Goal: Task Accomplishment & Management: Manage account settings

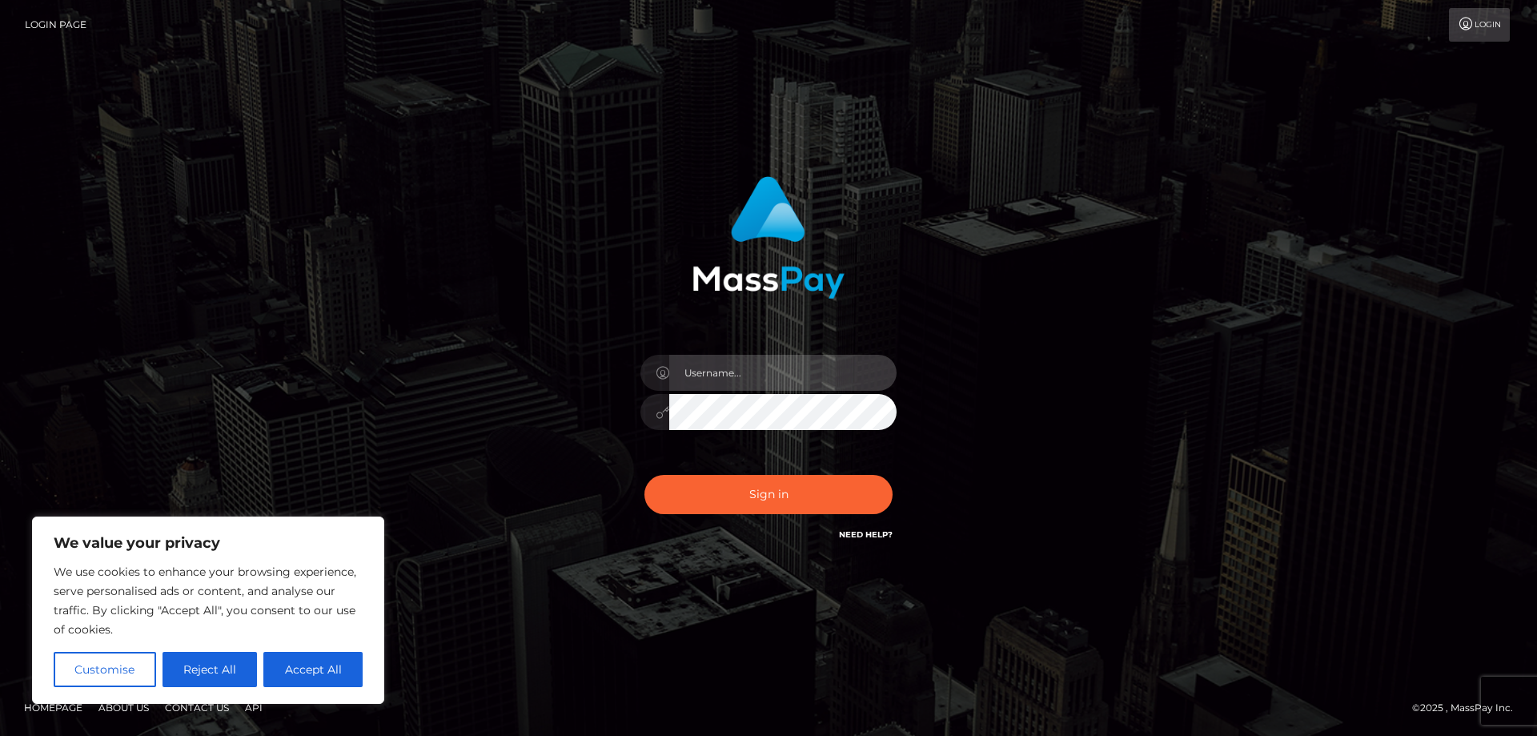
click at [700, 375] on input "text" at bounding box center [782, 373] width 227 height 36
paste input "ap.wight"
type input "ap.wight"
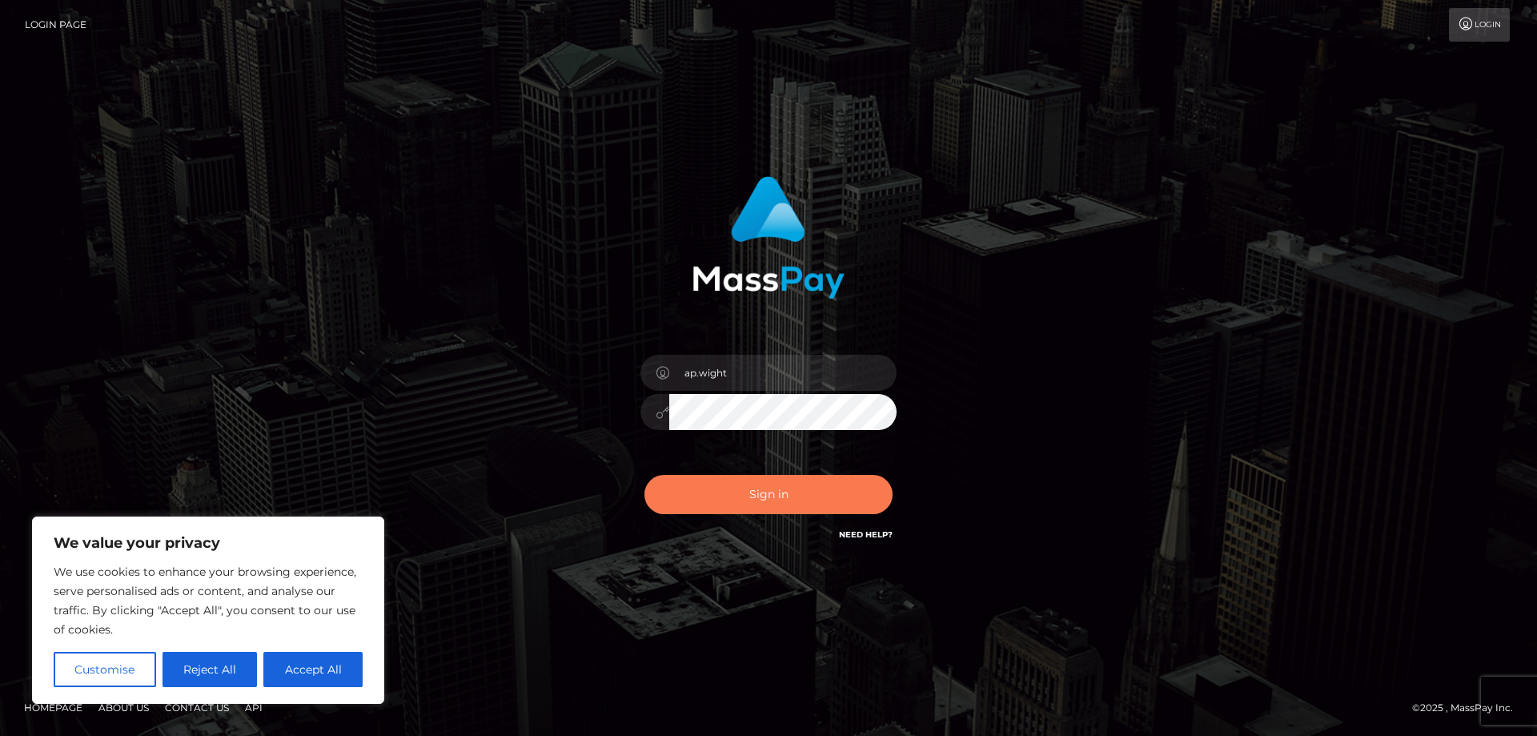
click at [785, 503] on button "Sign in" at bounding box center [768, 494] width 248 height 39
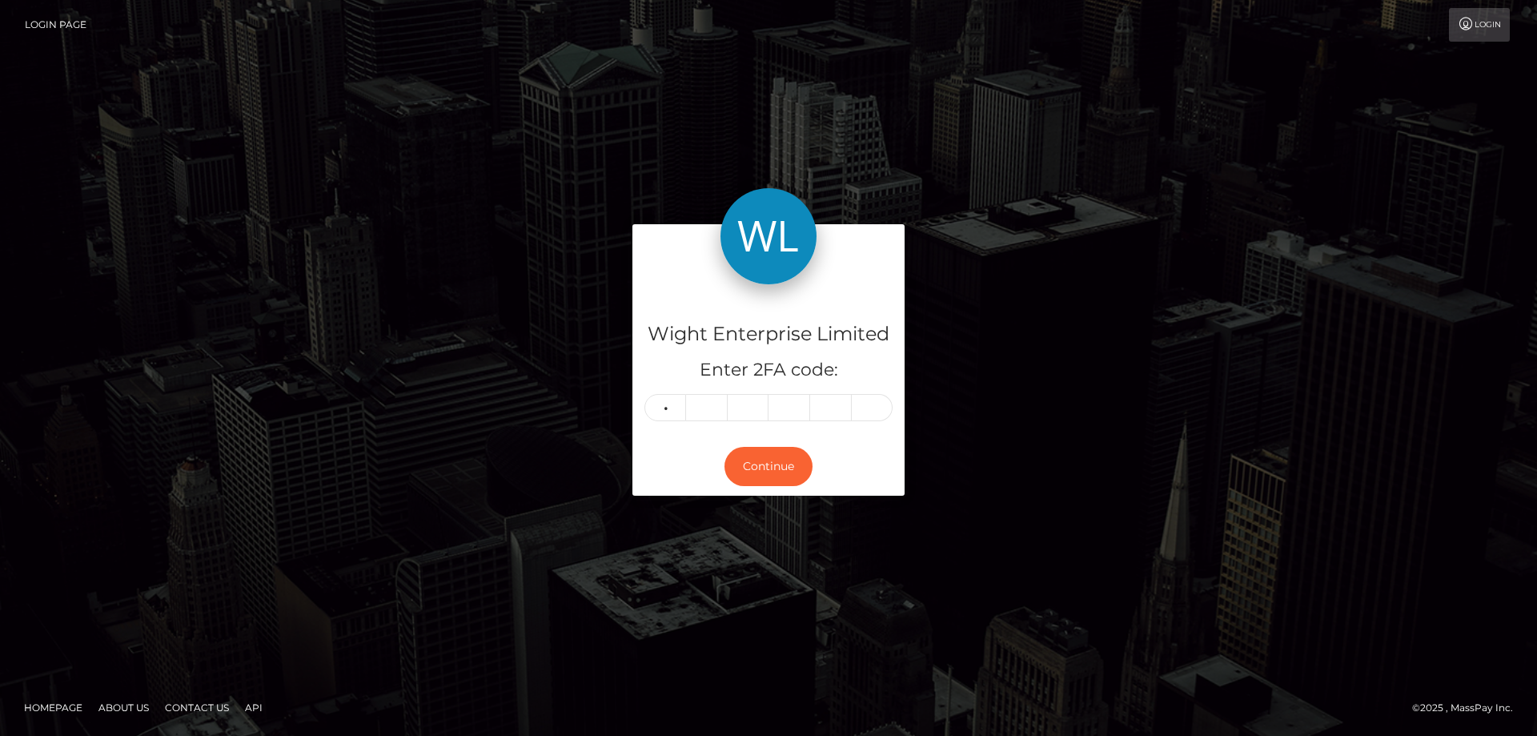
type input "3"
type input "7"
type input "8"
type input "2"
type input "9"
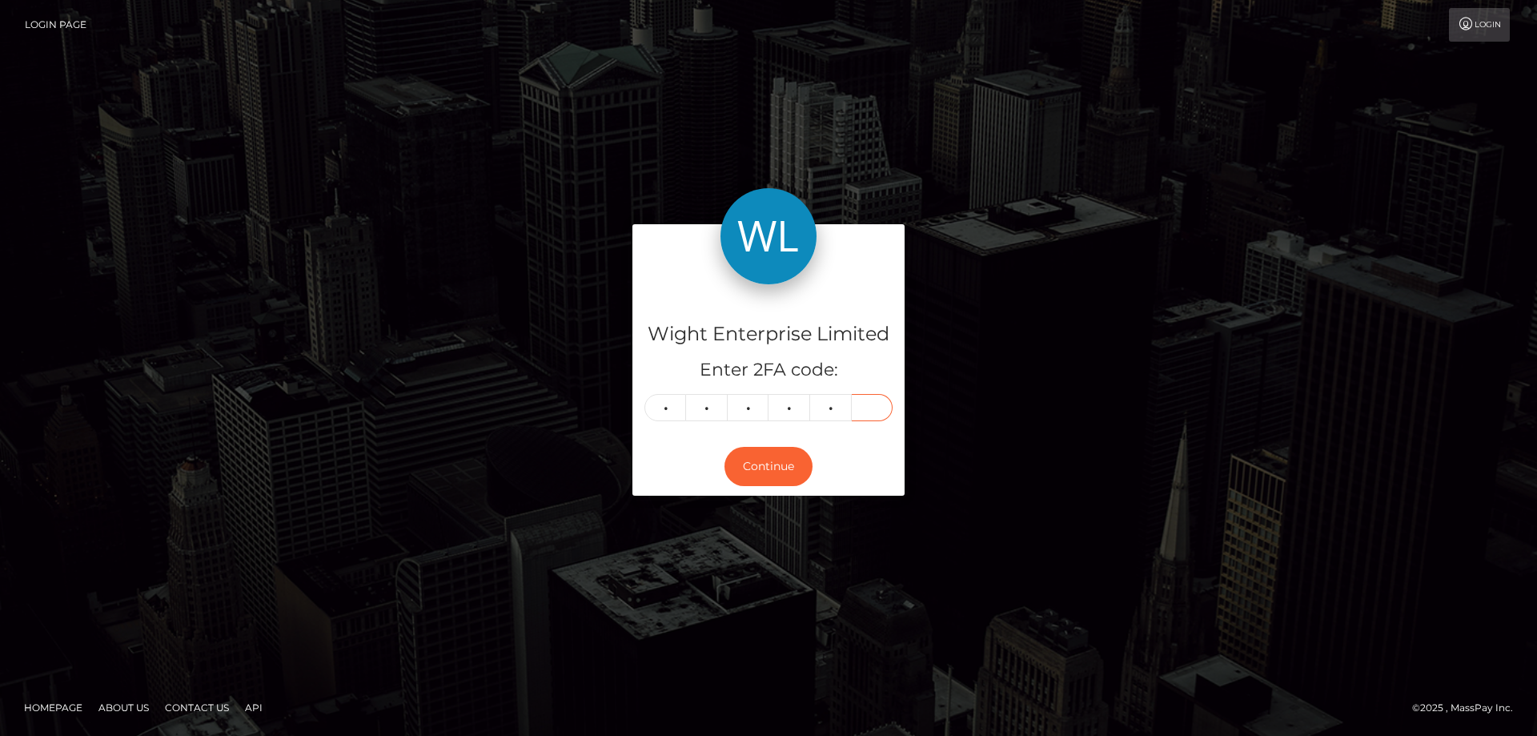
type input "3"
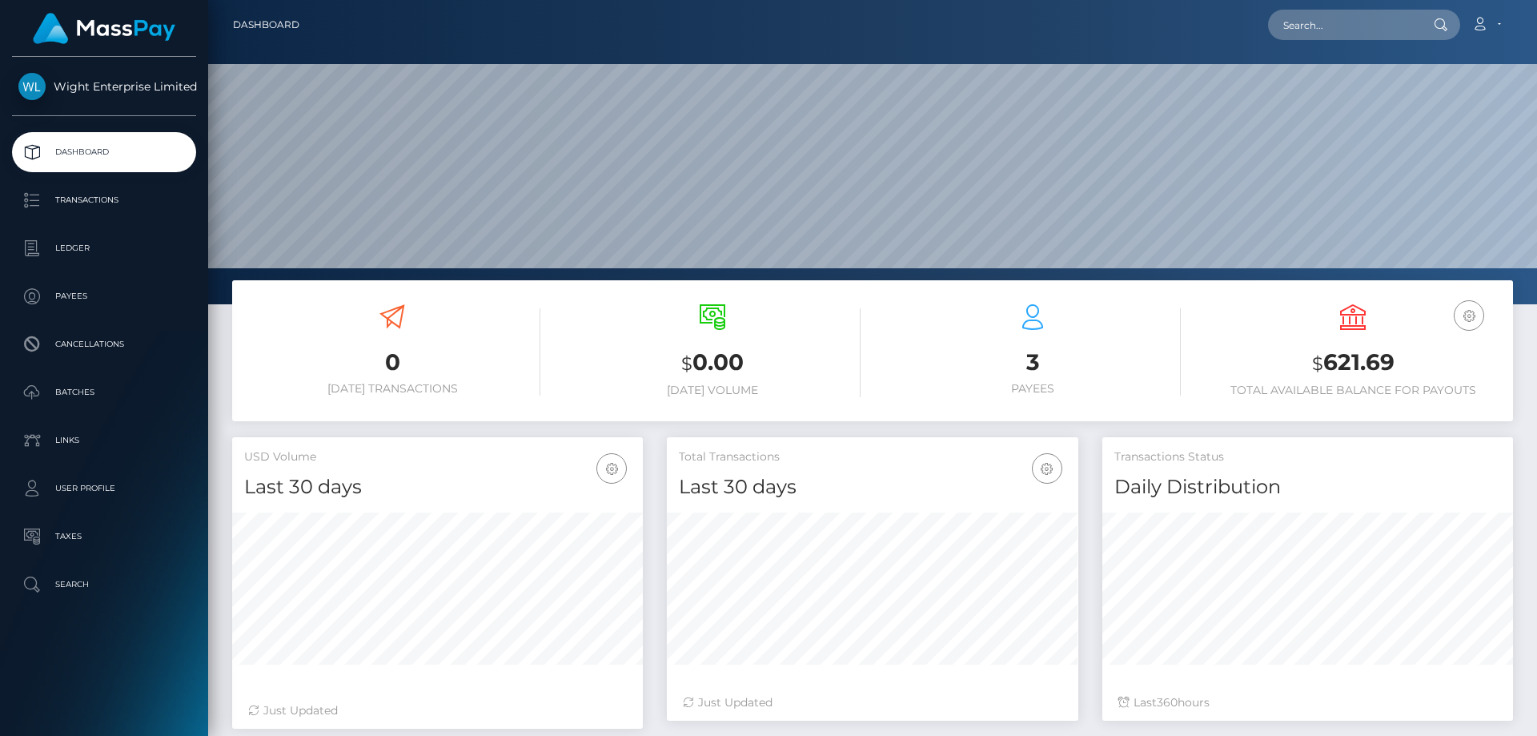
scroll to position [284, 411]
click at [81, 200] on p "Transactions" at bounding box center [103, 200] width 171 height 24
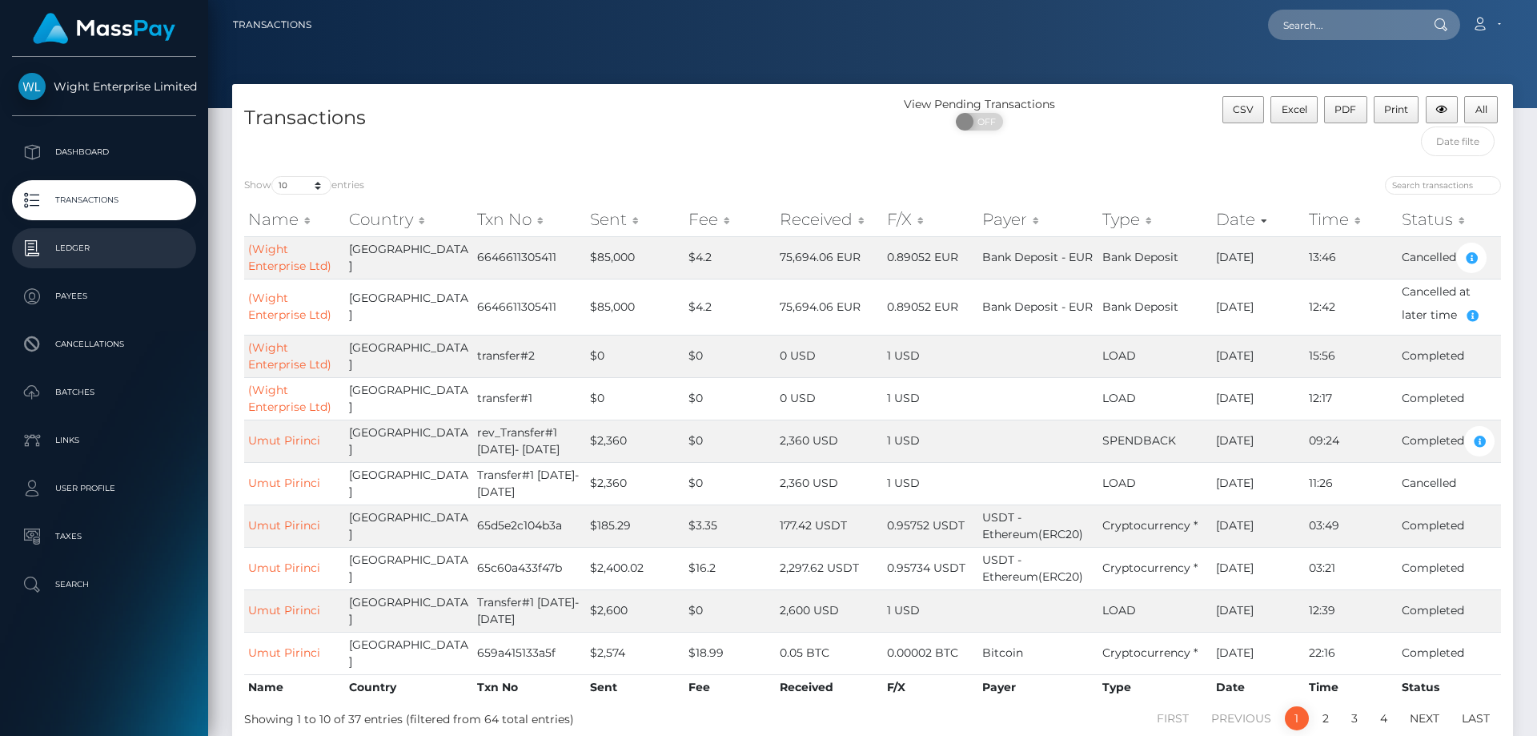
click at [74, 248] on p "Ledger" at bounding box center [103, 248] width 171 height 24
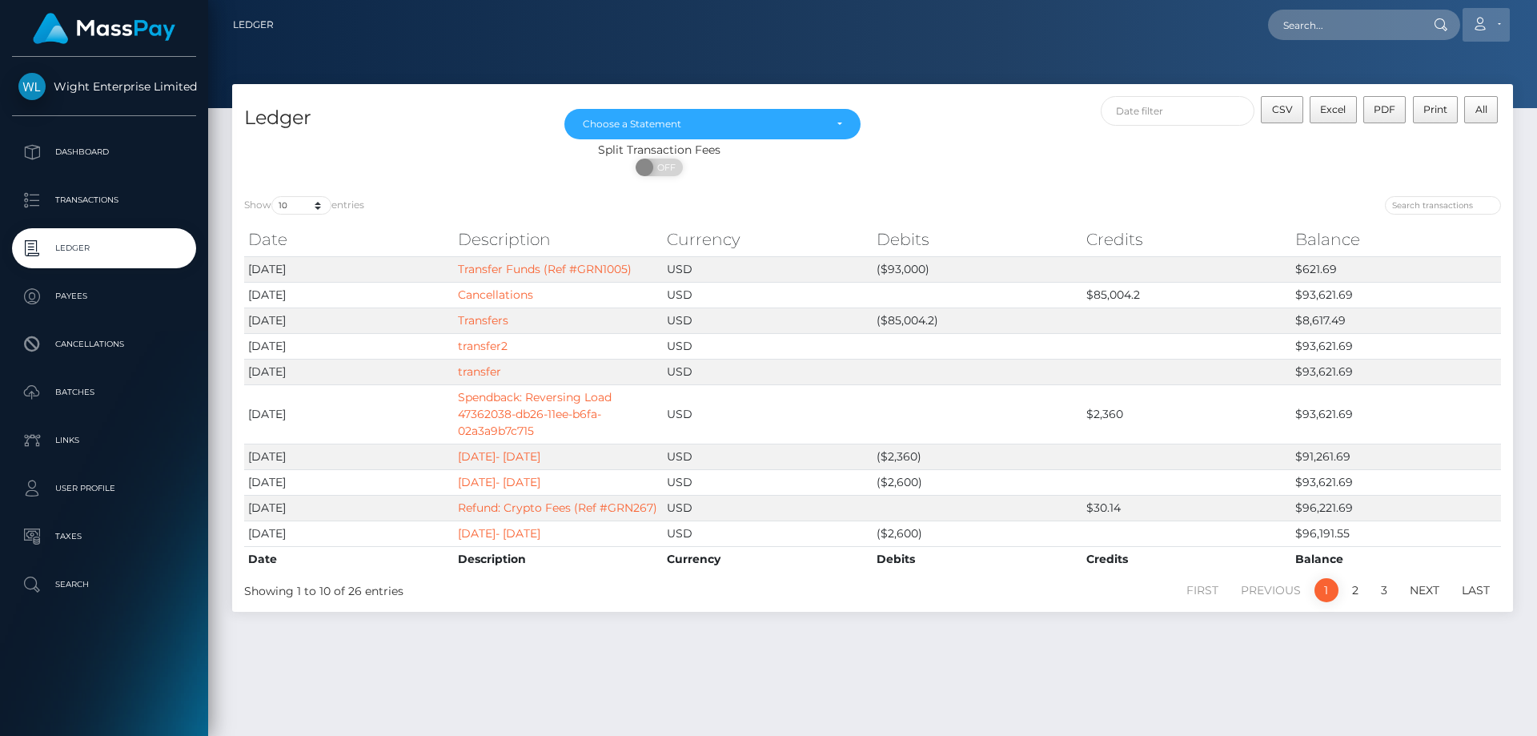
click at [1485, 26] on icon at bounding box center [1479, 24] width 17 height 13
click at [1418, 105] on link "Logout" at bounding box center [1448, 103] width 128 height 30
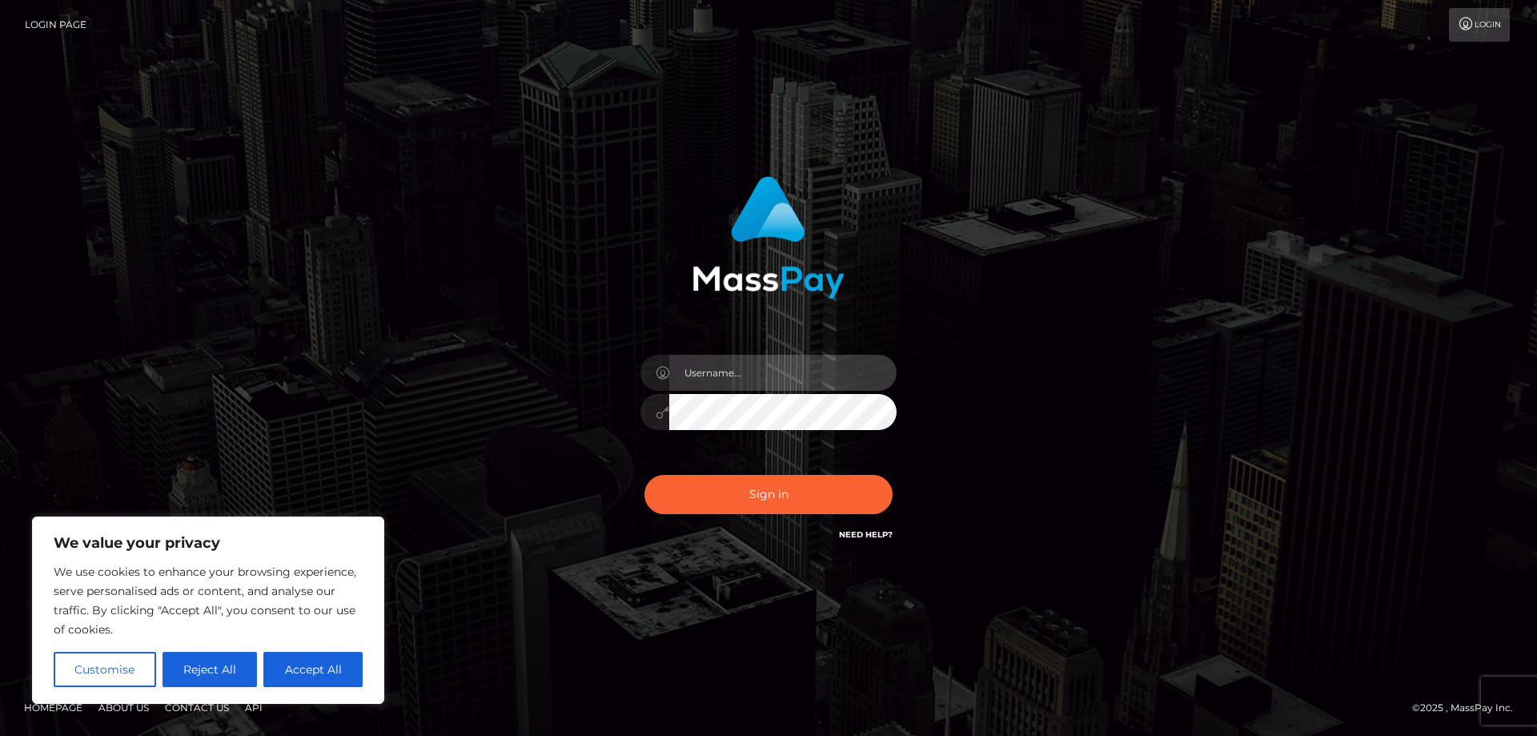
click at [712, 372] on input "text" at bounding box center [782, 373] width 227 height 36
paste input "ap.vent"
type input "ap.vent"
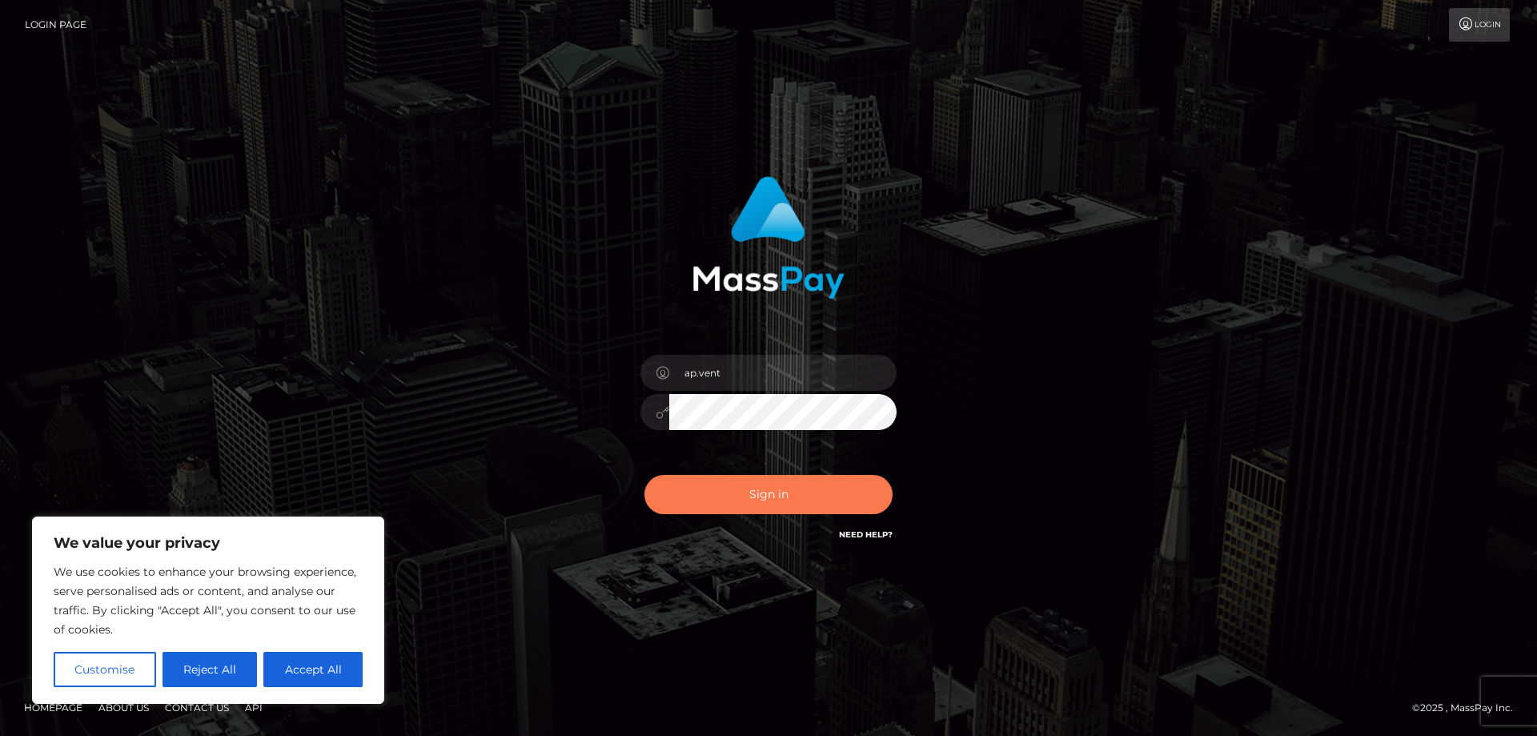
click at [740, 487] on button "Sign in" at bounding box center [768, 494] width 248 height 39
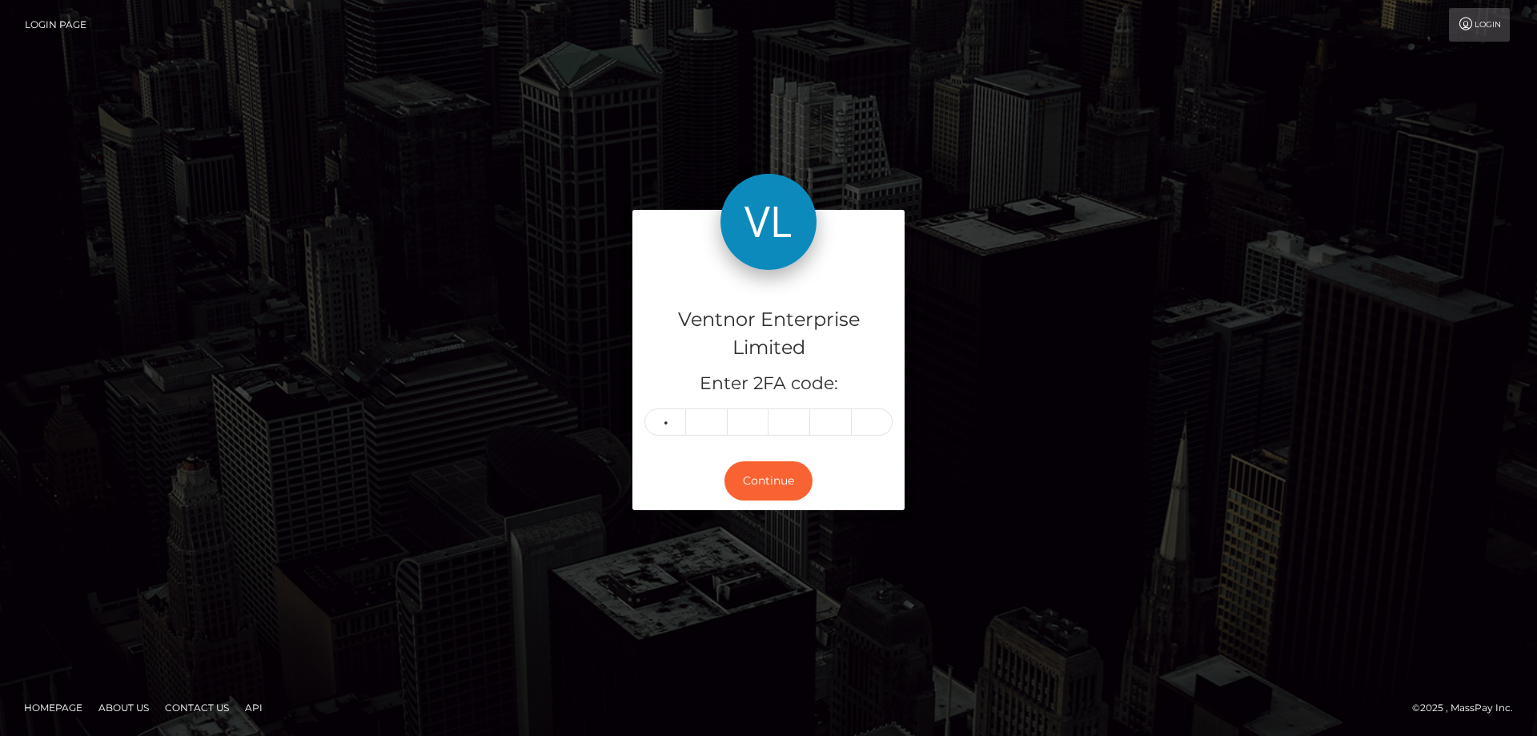
type input "5"
type input "0"
type input "7"
type input "8"
type input "0"
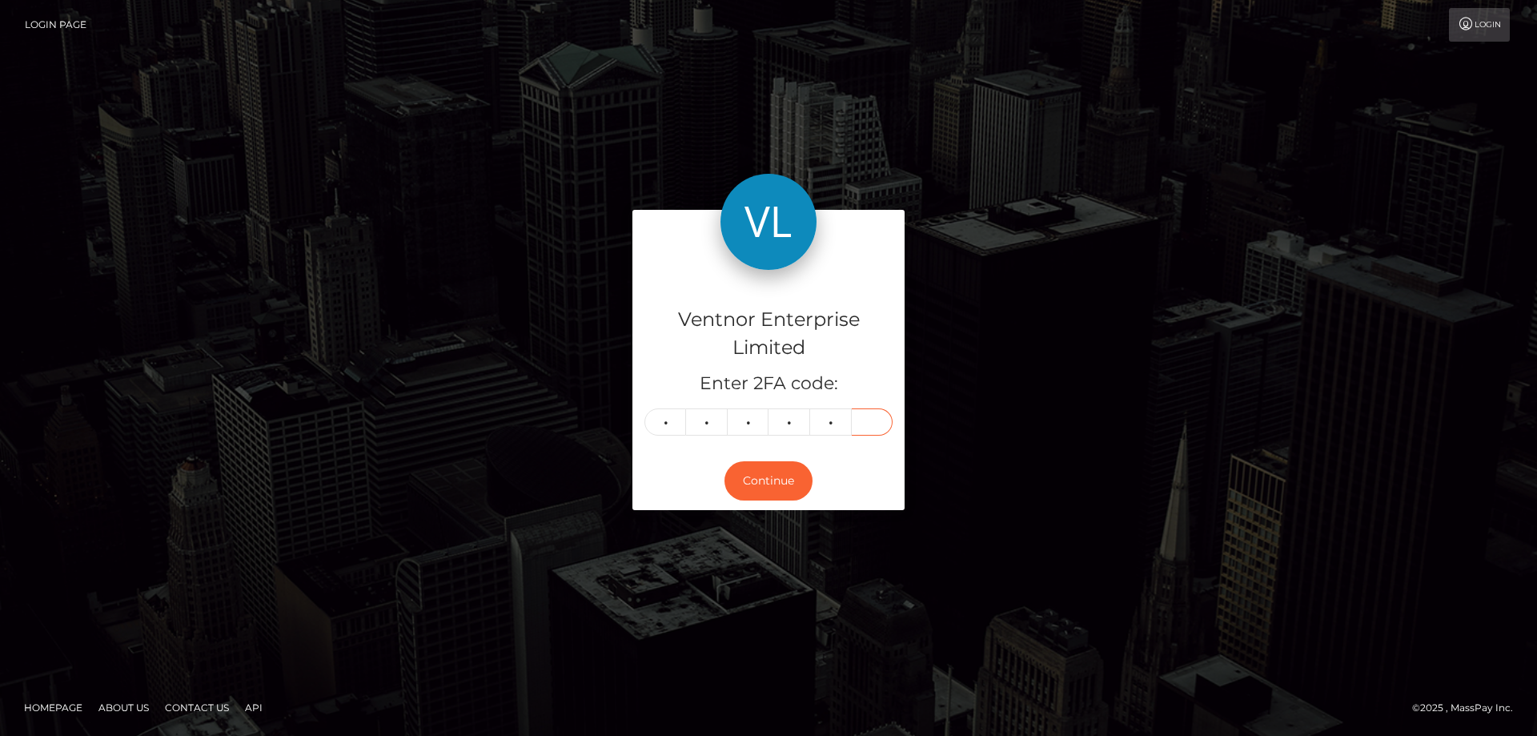
type input "1"
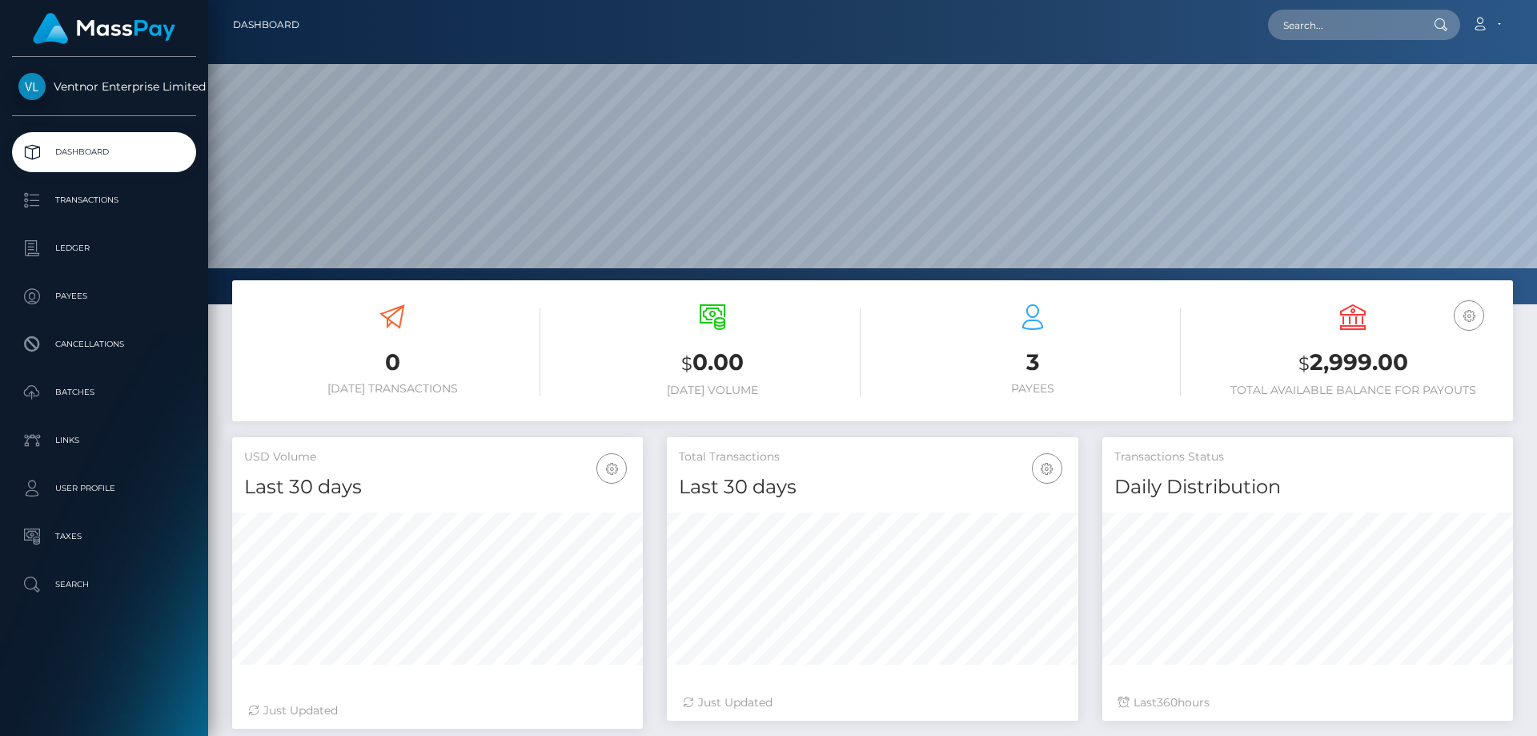
scroll to position [284, 411]
click at [74, 251] on p "Ledger" at bounding box center [103, 248] width 171 height 24
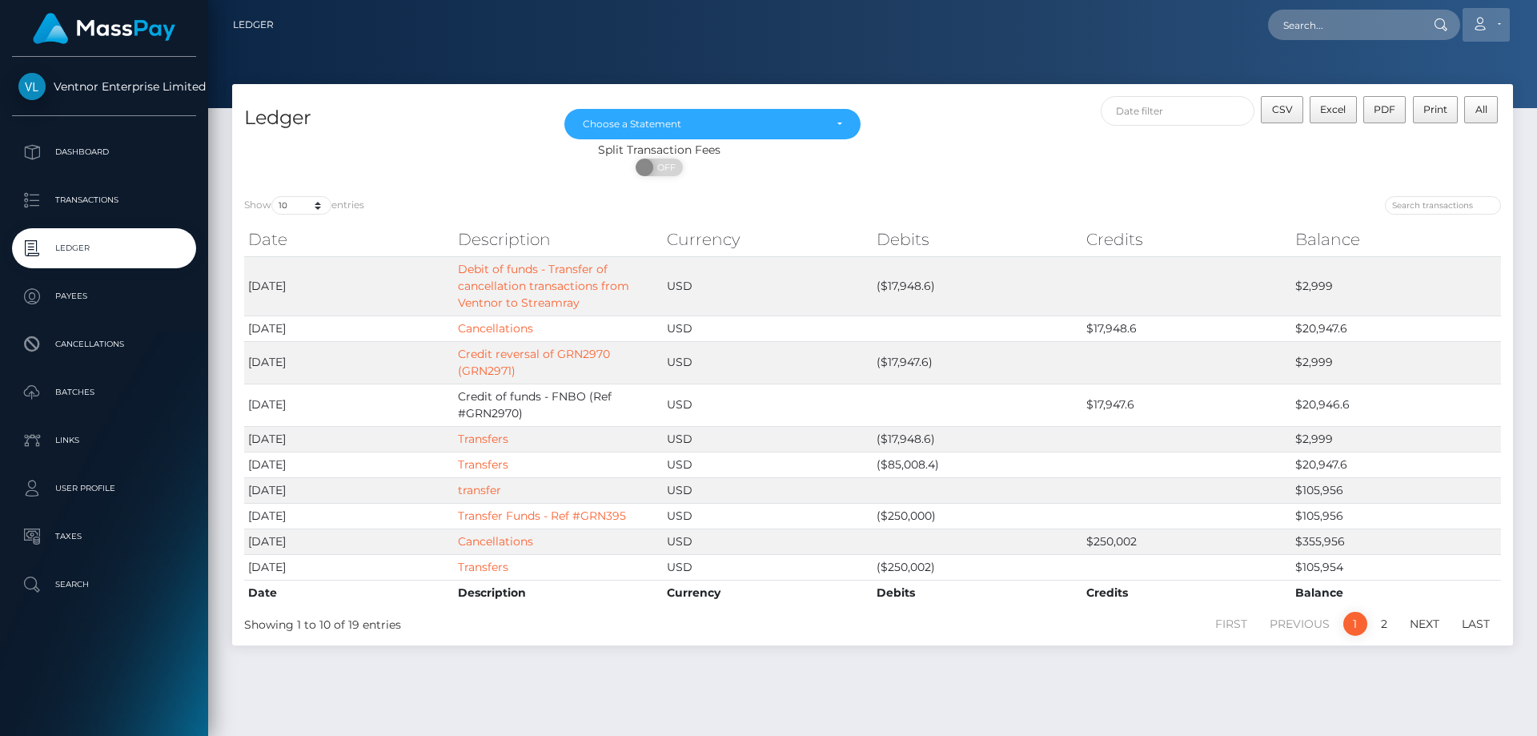
click at [1491, 24] on link "Account" at bounding box center [1485, 25] width 47 height 34
click at [1421, 98] on link "Logout" at bounding box center [1448, 103] width 128 height 30
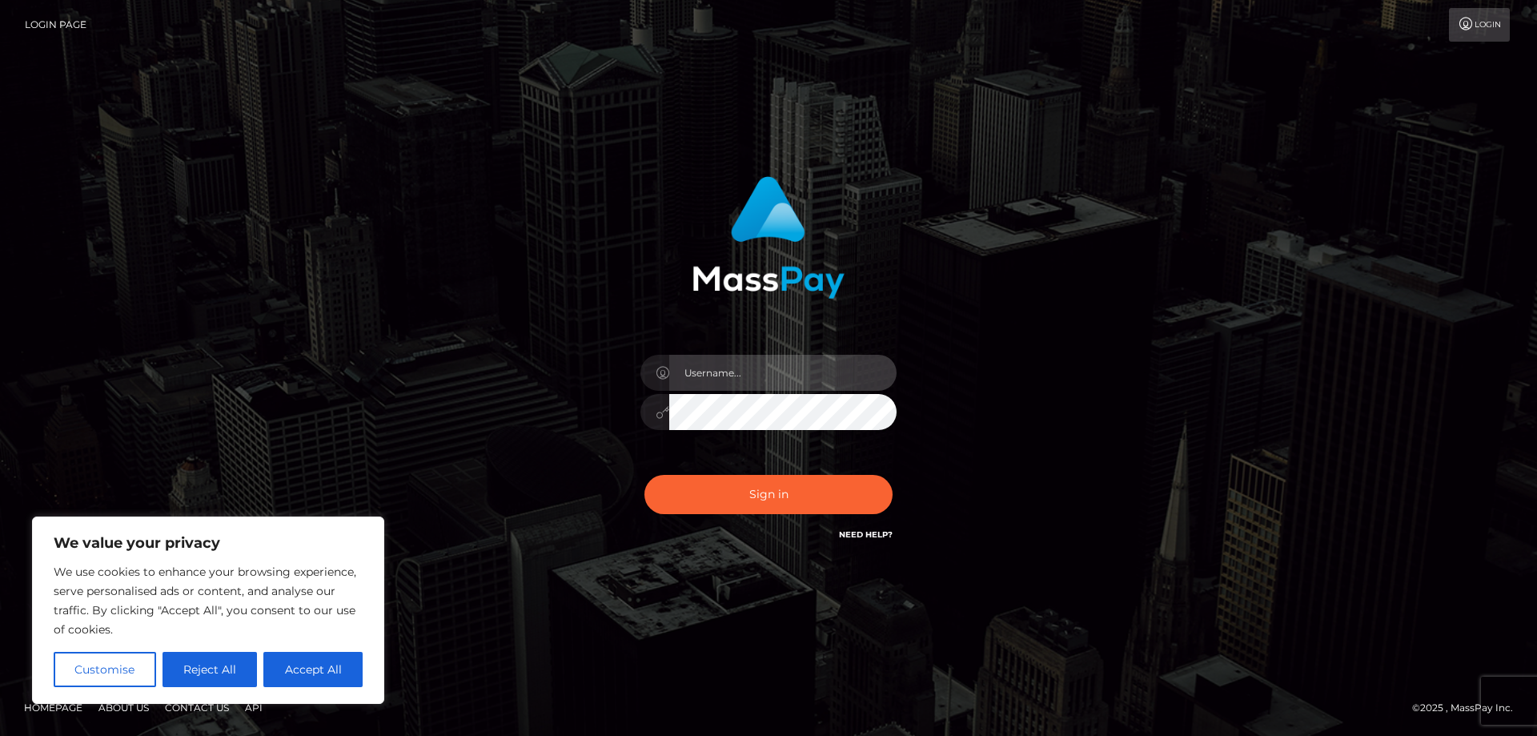
click at [710, 380] on input "text" at bounding box center [782, 373] width 227 height 36
paste input "ap.mb"
type input "ap.mb"
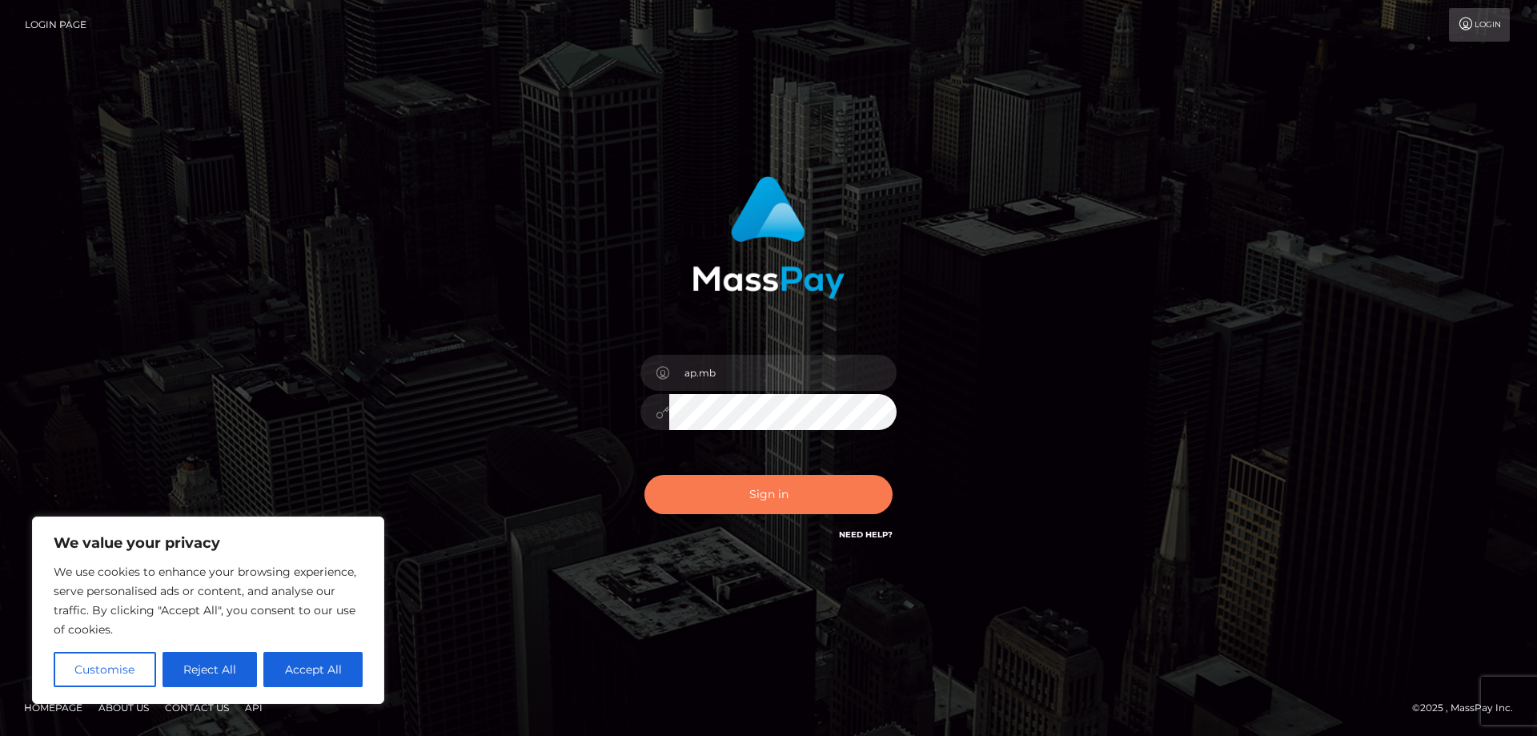
click at [741, 499] on button "Sign in" at bounding box center [768, 494] width 248 height 39
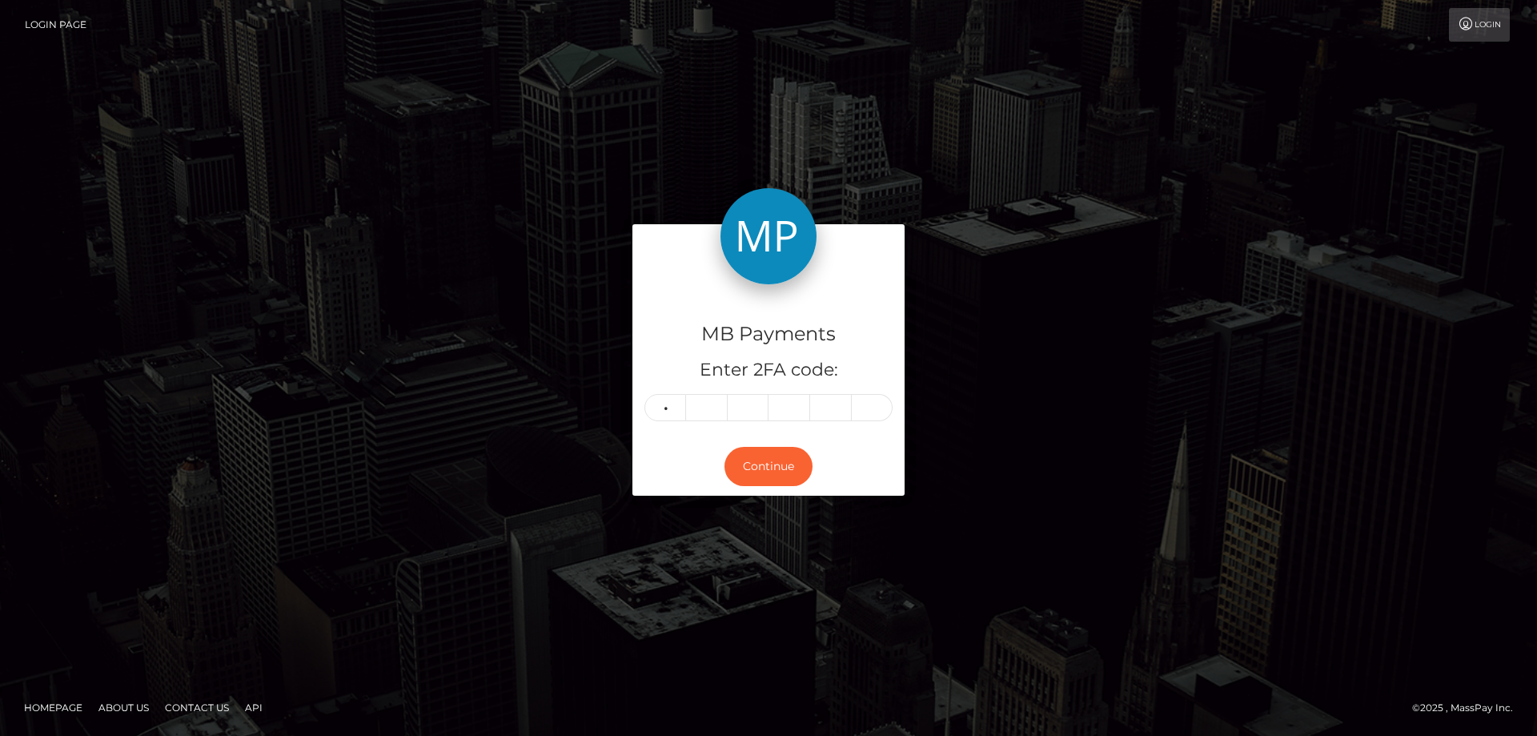
type input "2"
type input "7"
type input "9"
type input "2"
type input "1"
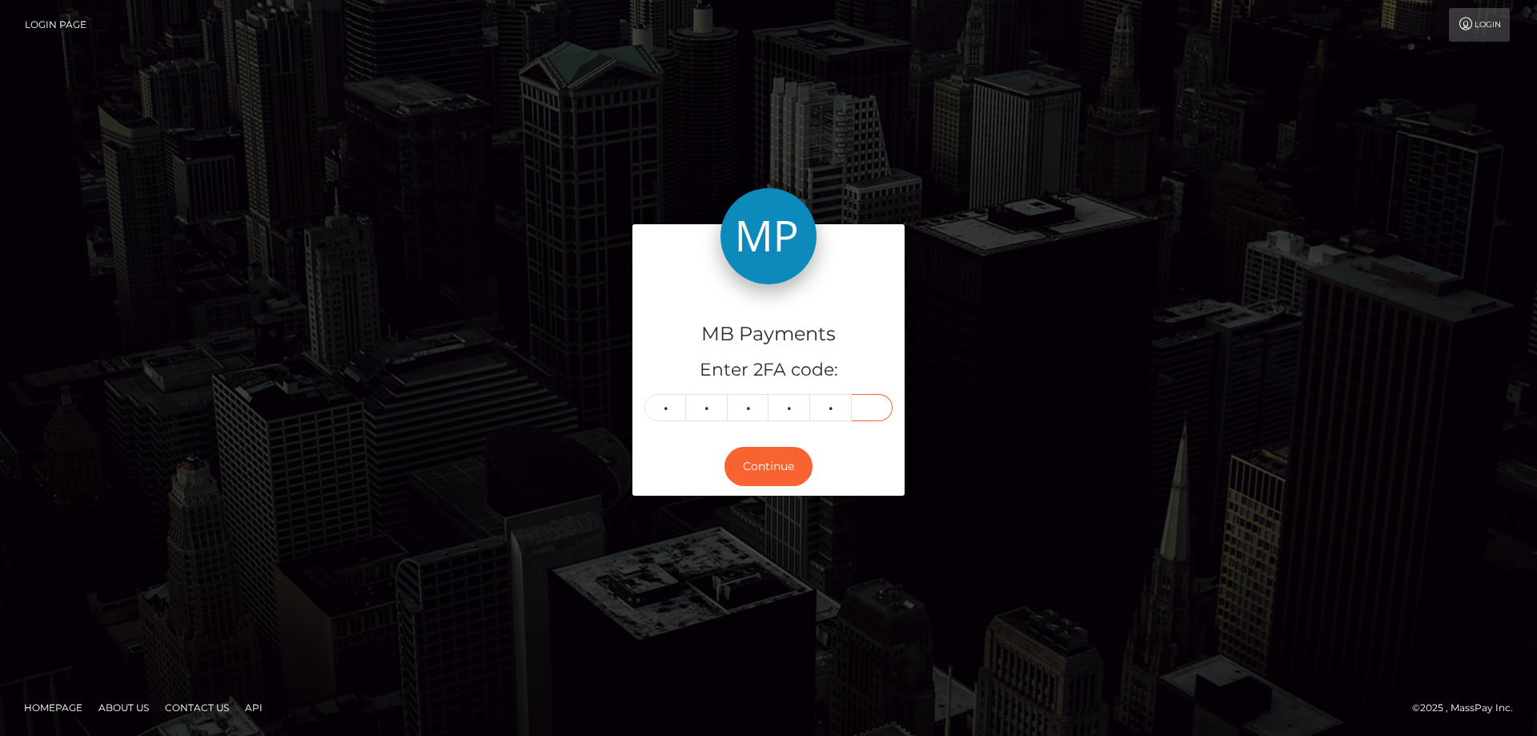
type input "5"
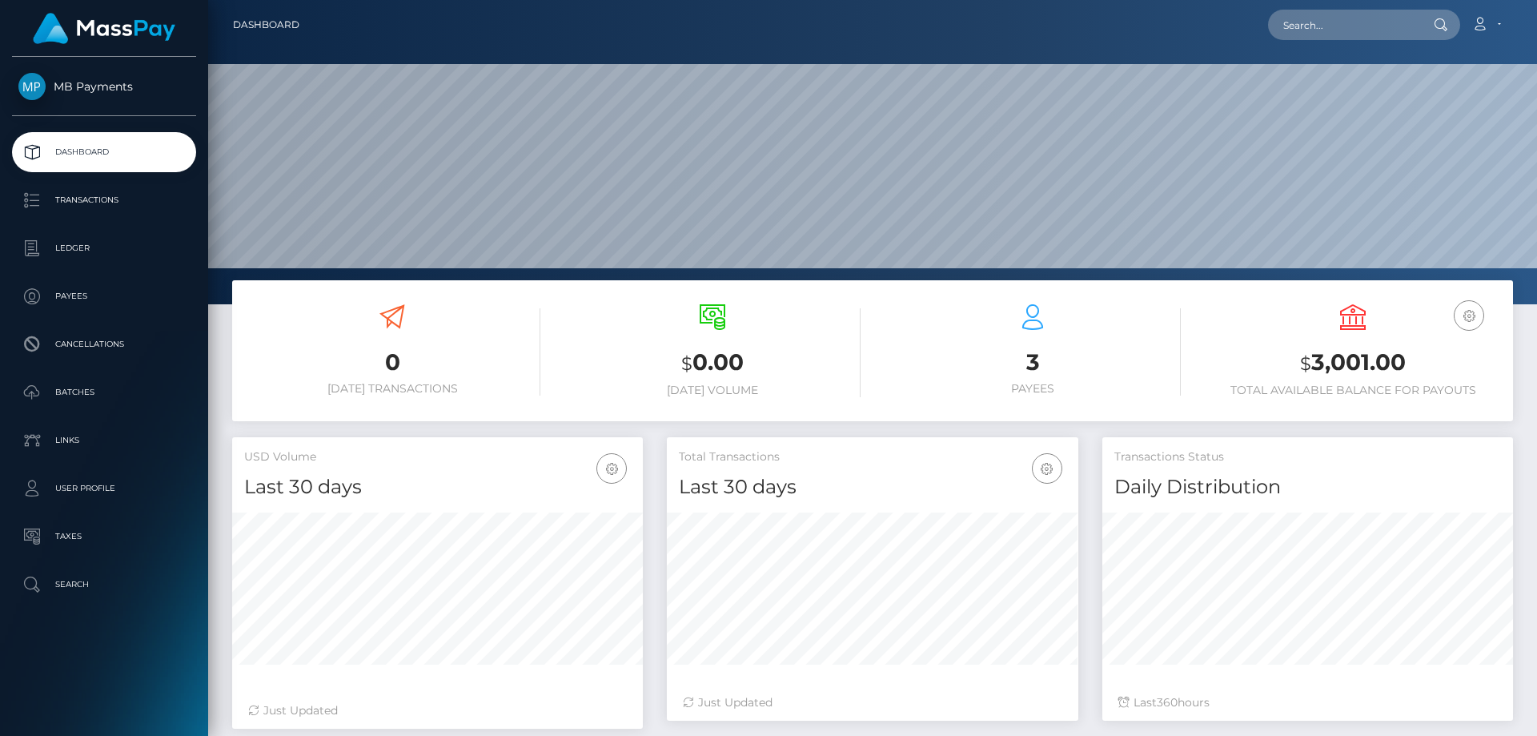
scroll to position [284, 411]
click at [1497, 22] on link "Account" at bounding box center [1485, 25] width 47 height 34
click at [1421, 100] on link "Logout" at bounding box center [1448, 103] width 128 height 30
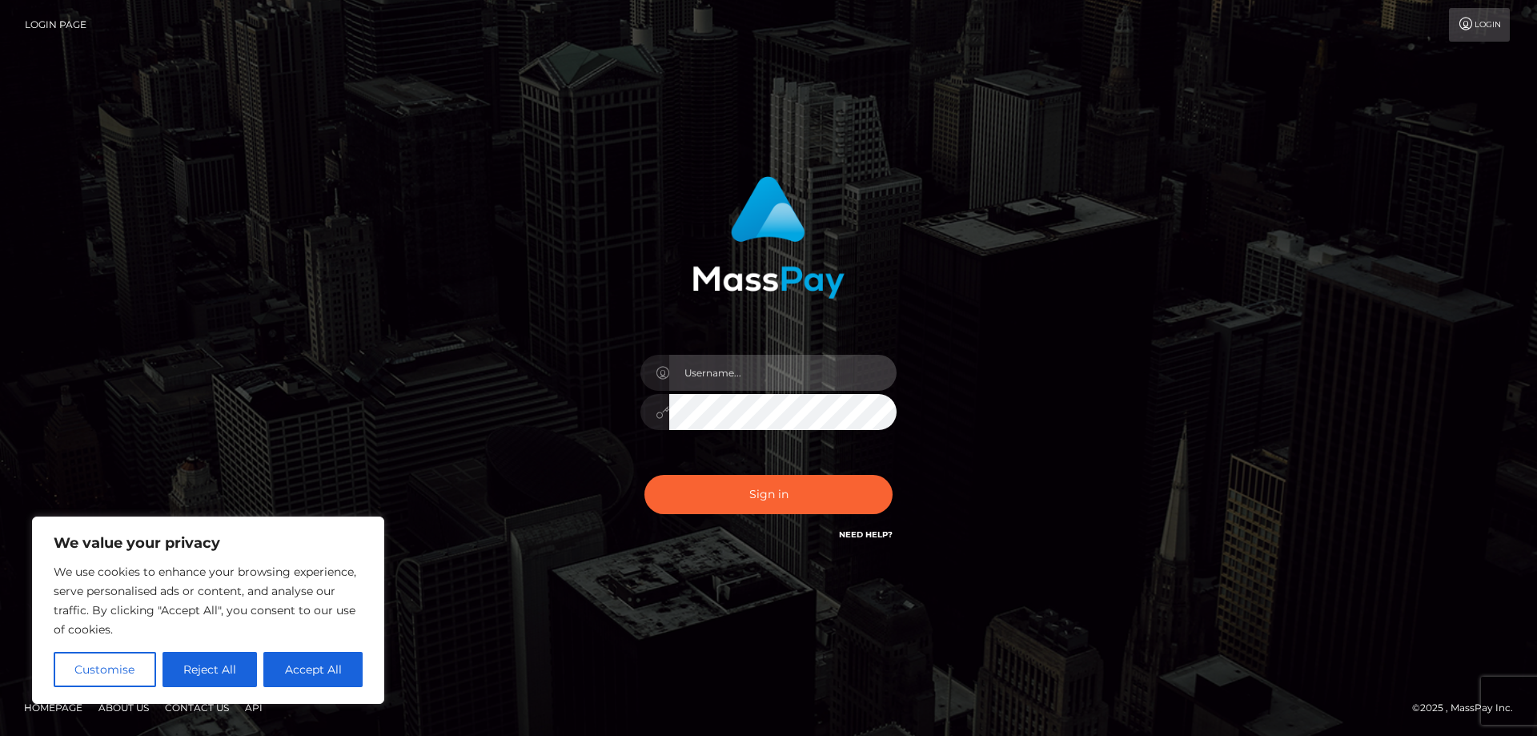
click at [683, 371] on input "text" at bounding box center [782, 373] width 227 height 36
paste input "APteam"
type input "APteam"
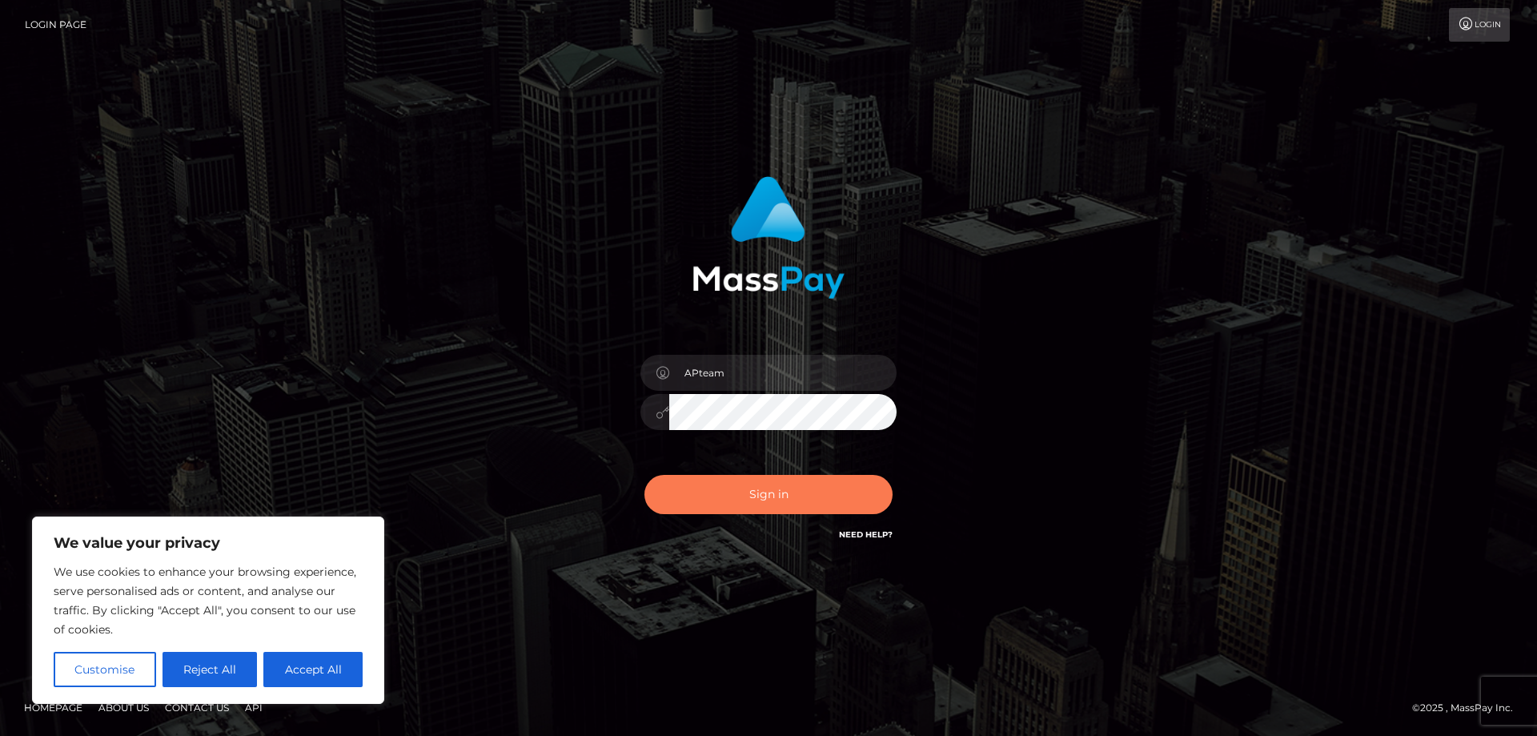
click at [753, 495] on button "Sign in" at bounding box center [768, 494] width 248 height 39
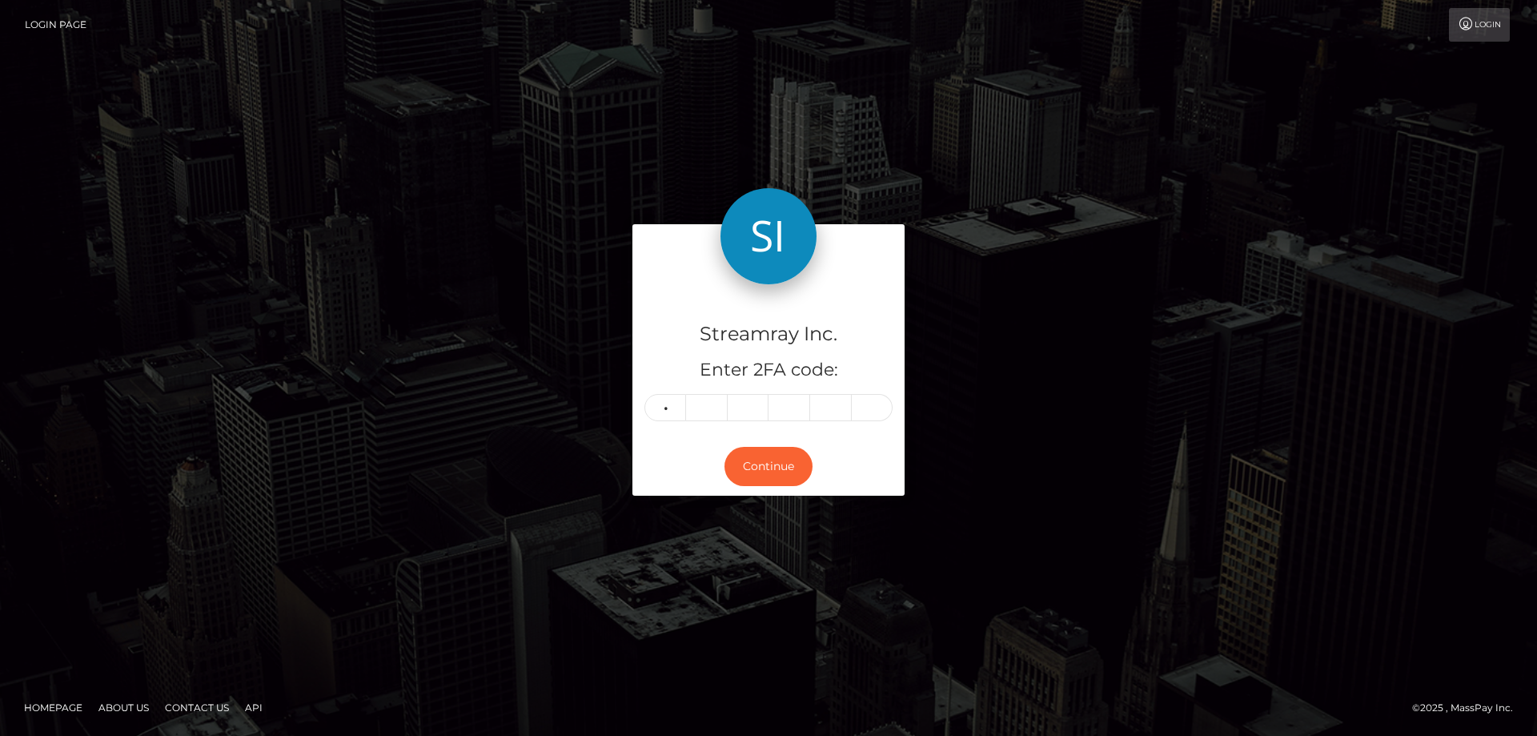
type input "4"
type input "1"
type input "6"
type input "3"
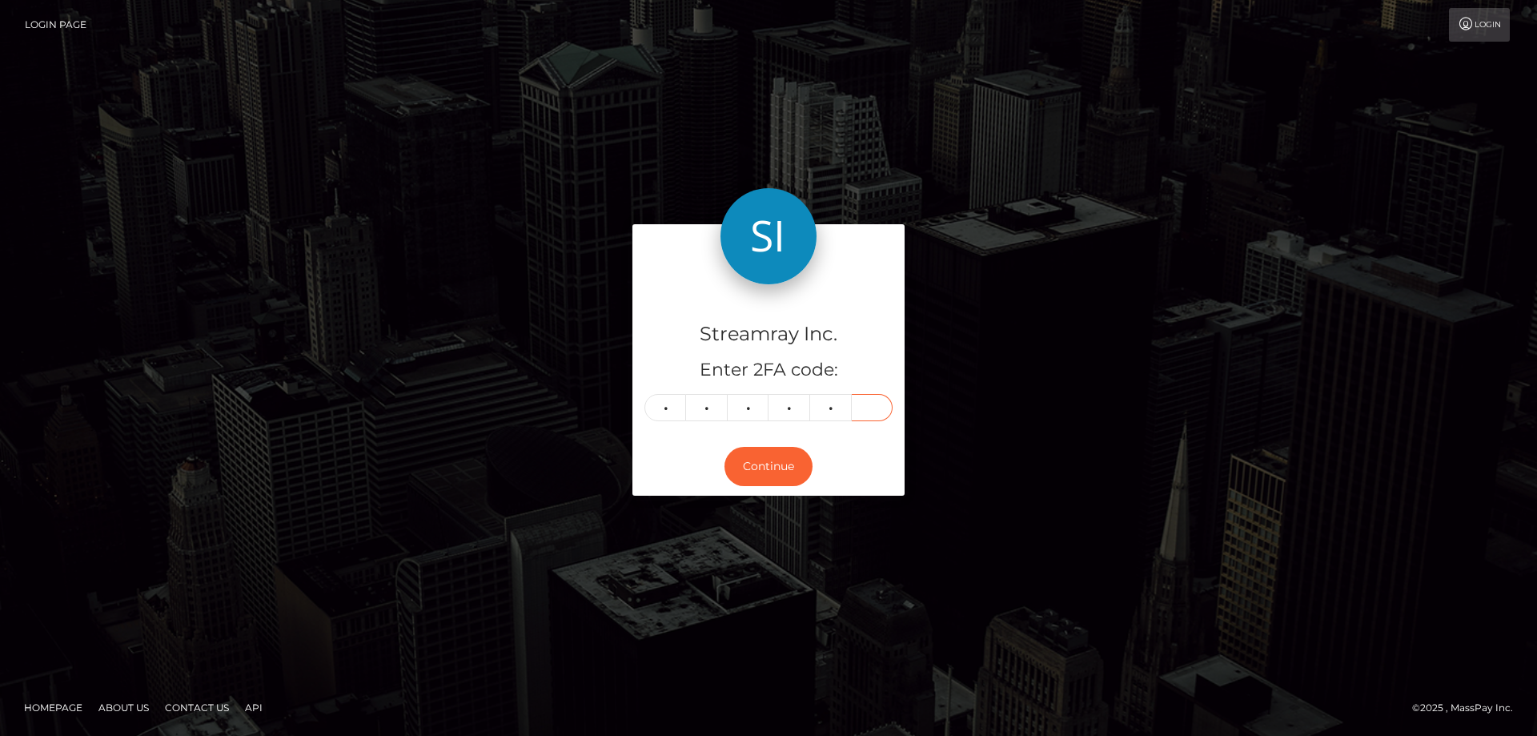
type input "2"
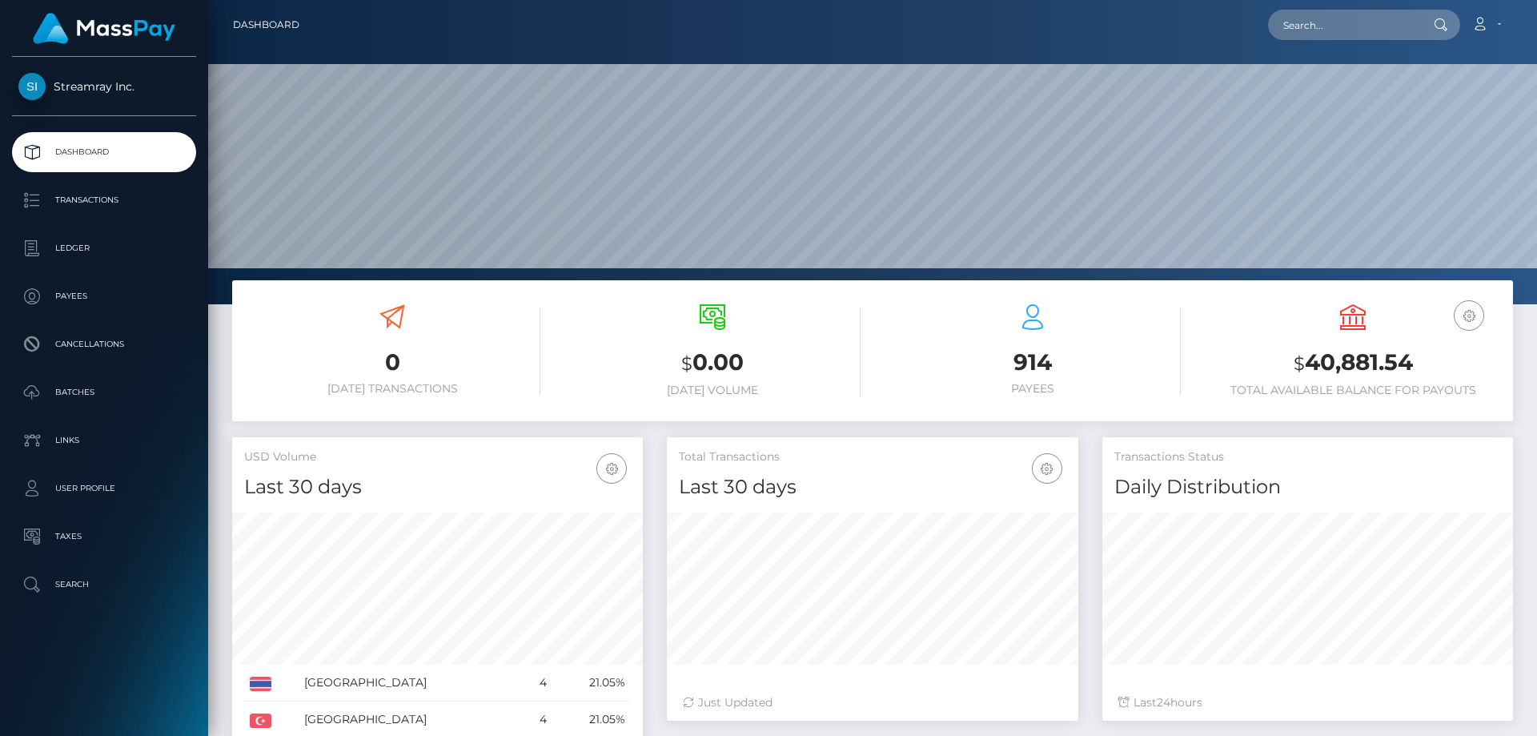
scroll to position [284, 411]
click at [102, 249] on p "Ledger" at bounding box center [103, 248] width 171 height 24
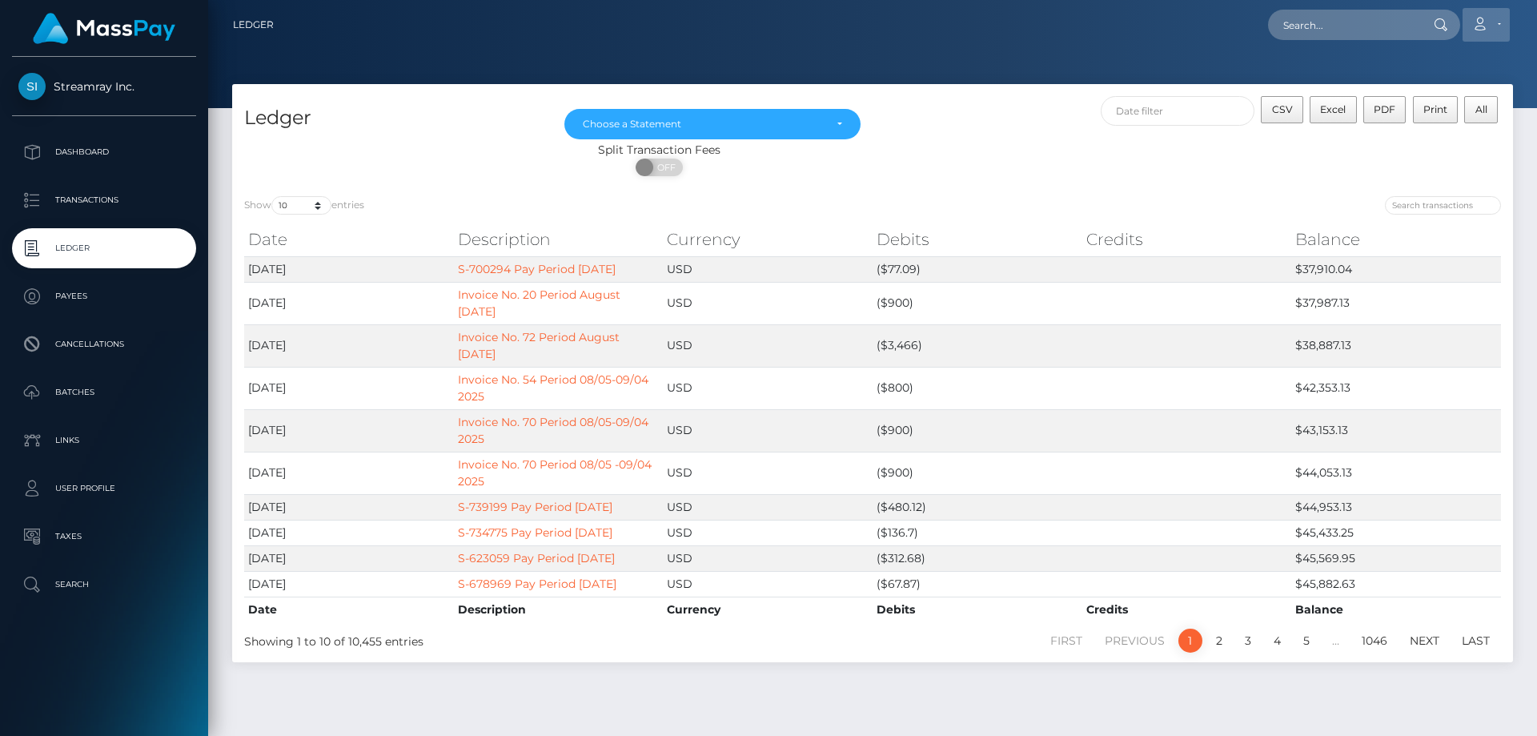
click at [1498, 21] on link "Account" at bounding box center [1485, 25] width 47 height 34
click at [1436, 106] on link "Logout" at bounding box center [1448, 103] width 128 height 30
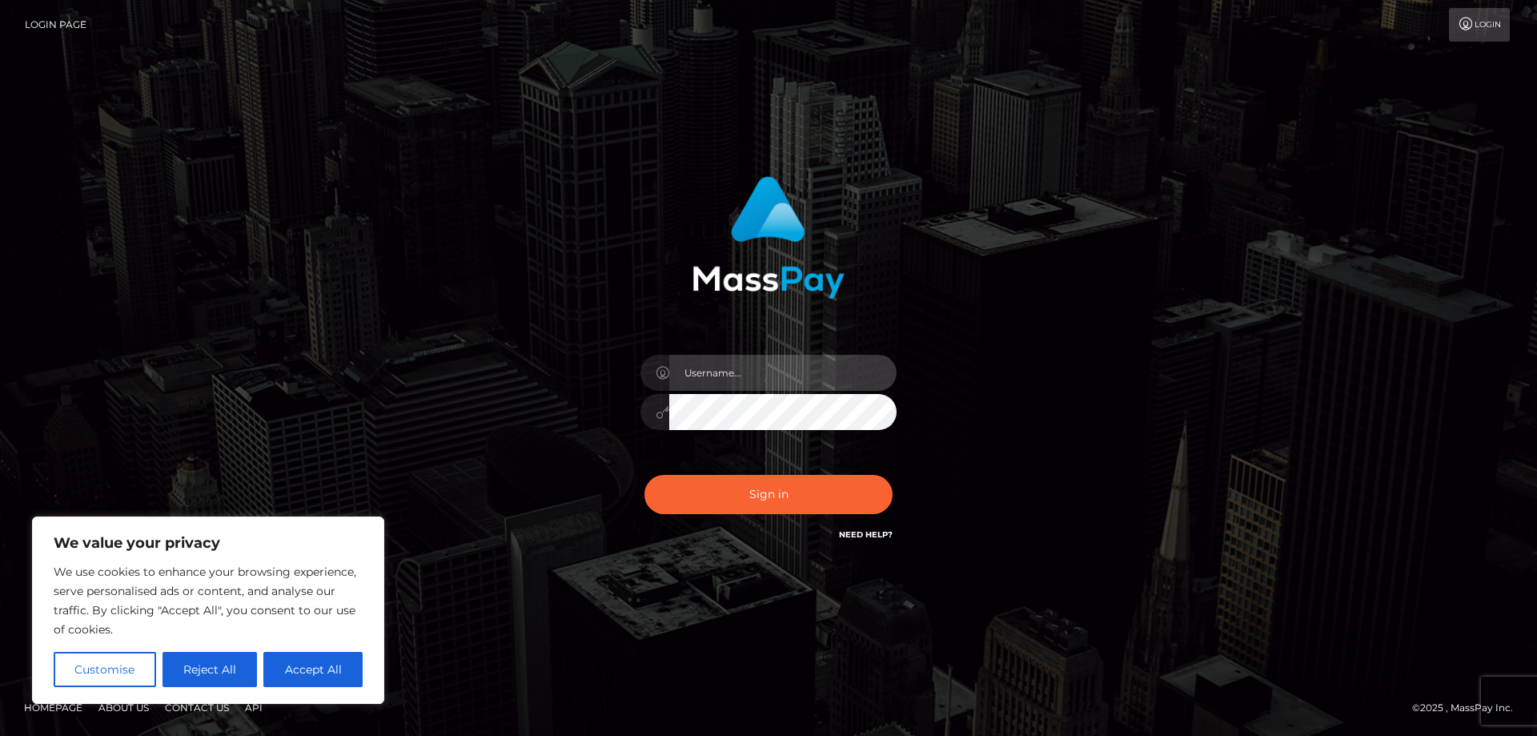
click at [722, 378] on input "text" at bounding box center [782, 373] width 227 height 36
paste input "APteam.medley"
type input "APteam.medley"
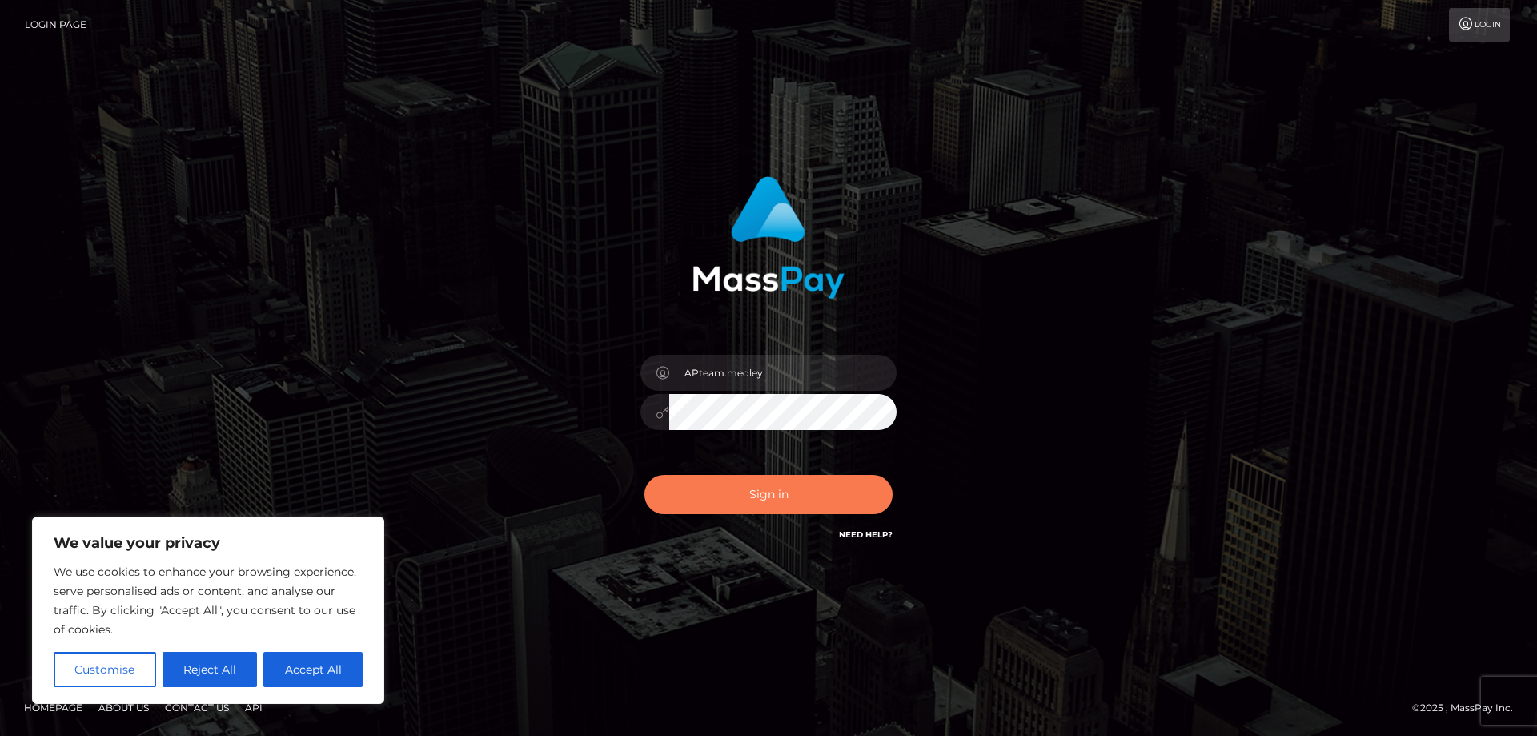
click at [747, 487] on button "Sign in" at bounding box center [768, 494] width 248 height 39
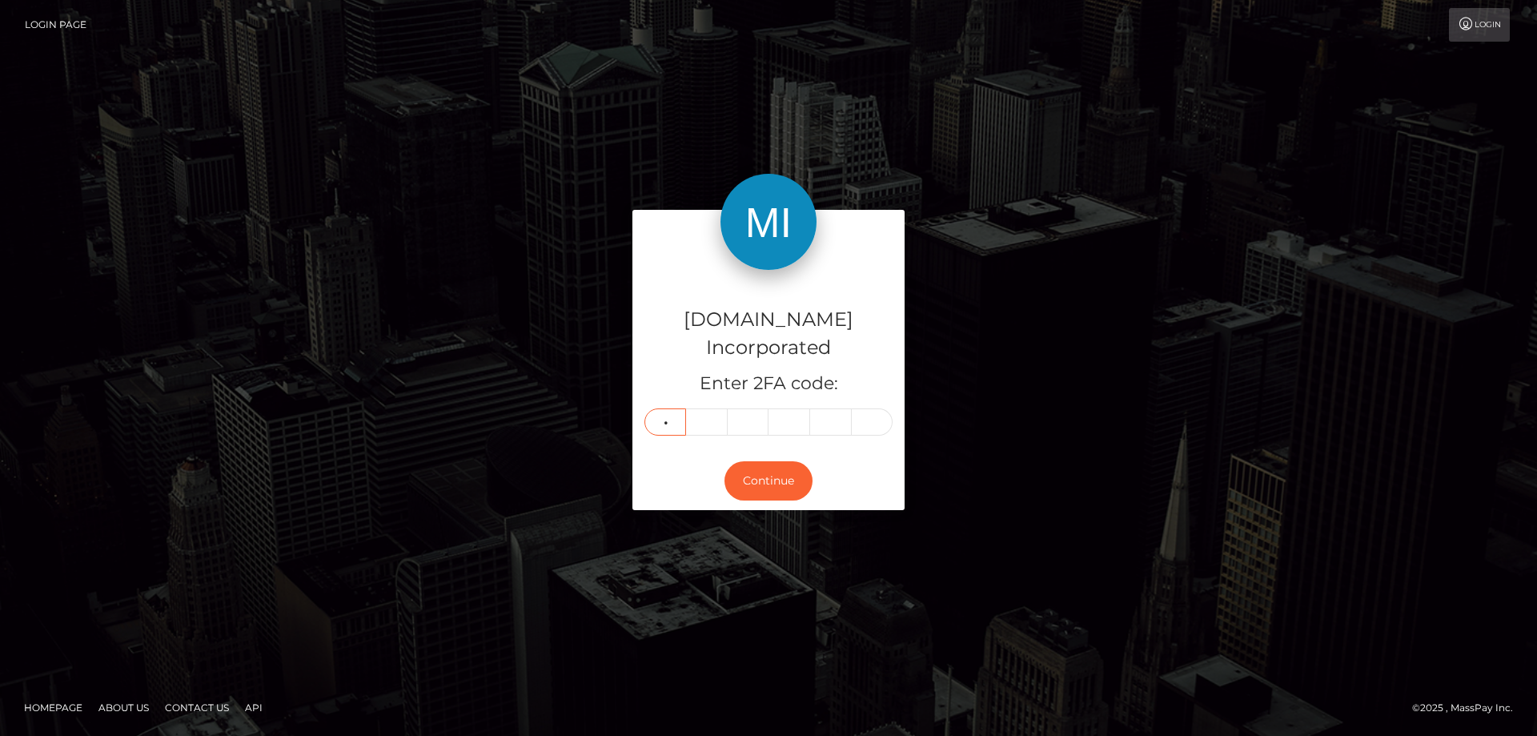
type input "6"
type input "8"
type input "1"
type input "4"
type input "1"
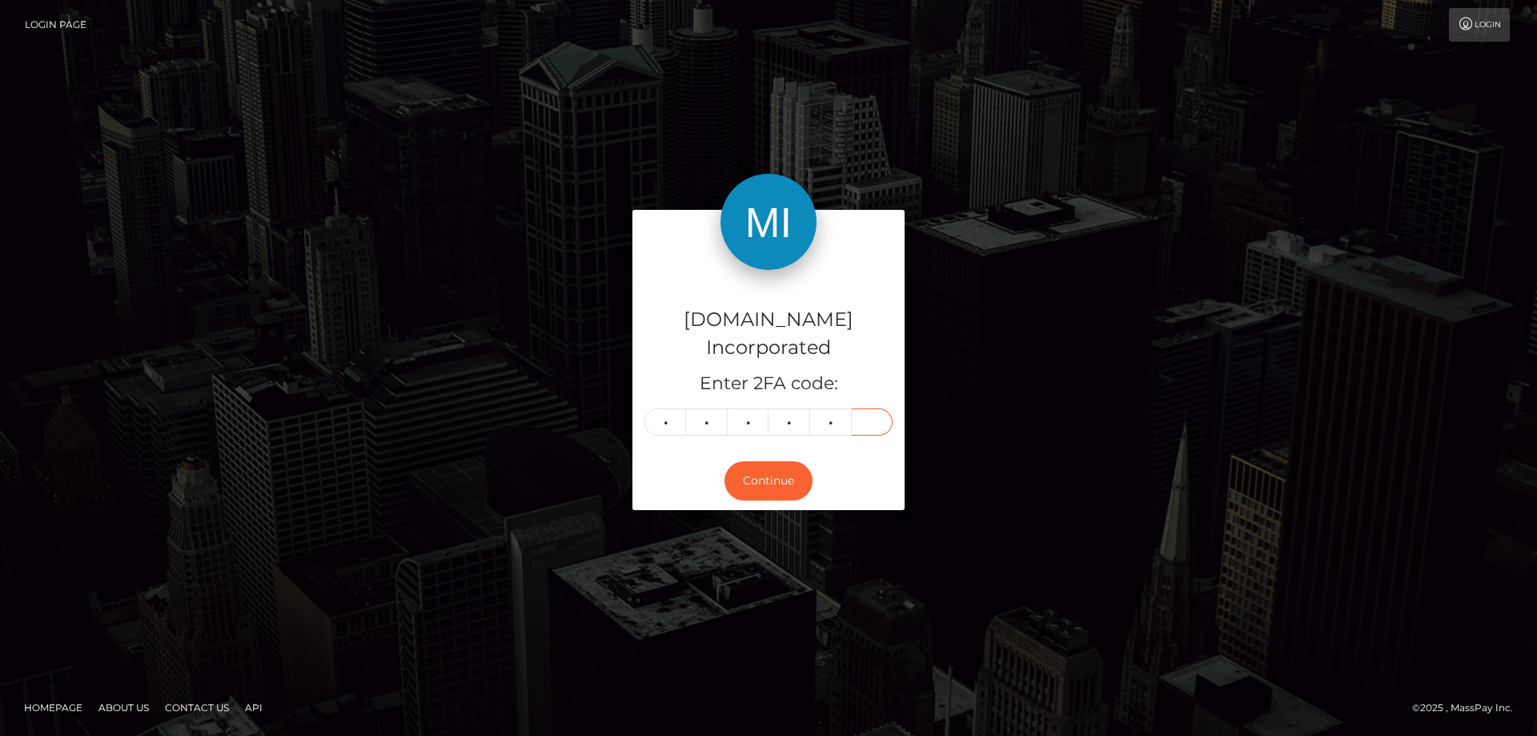
type input "9"
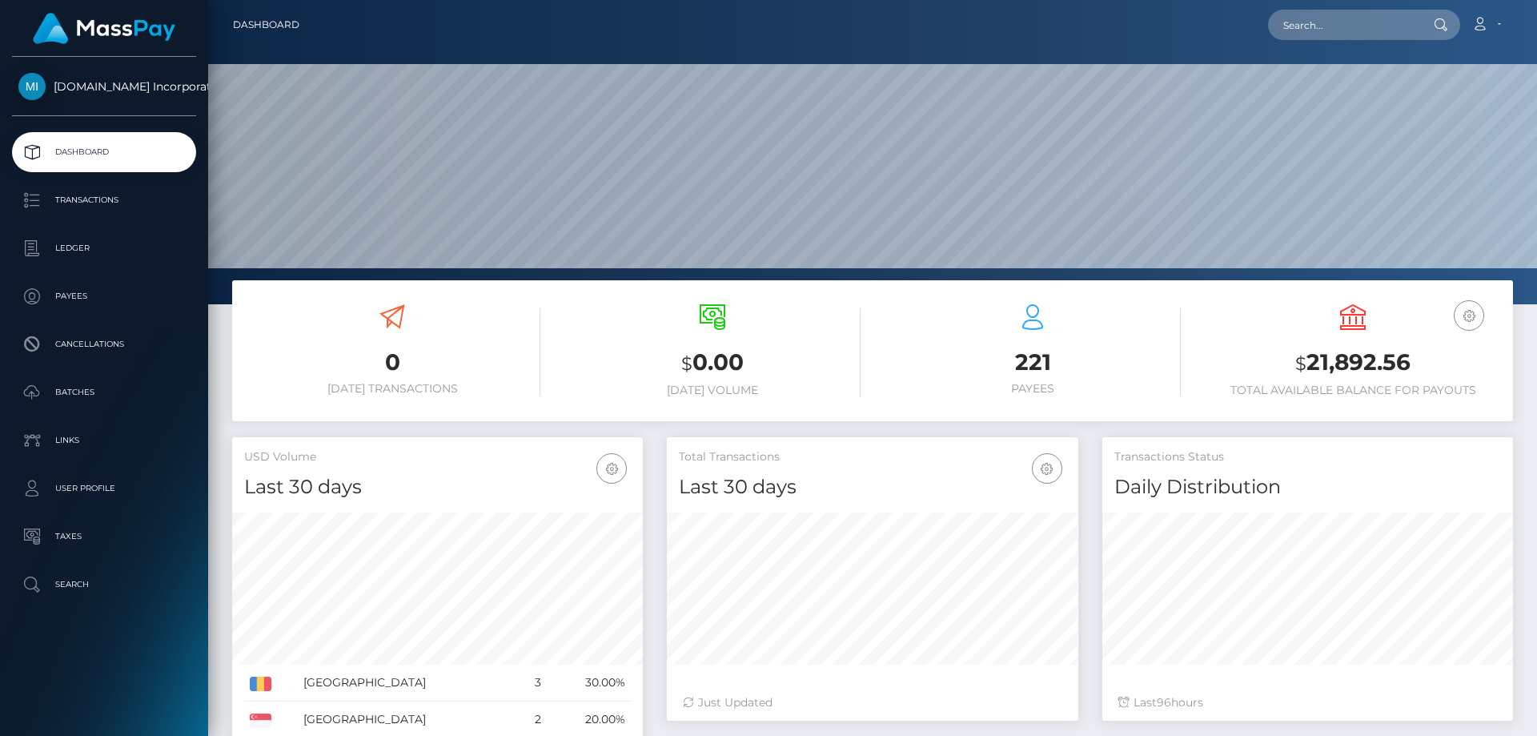
scroll to position [284, 411]
click at [65, 240] on p "Ledger" at bounding box center [103, 248] width 171 height 24
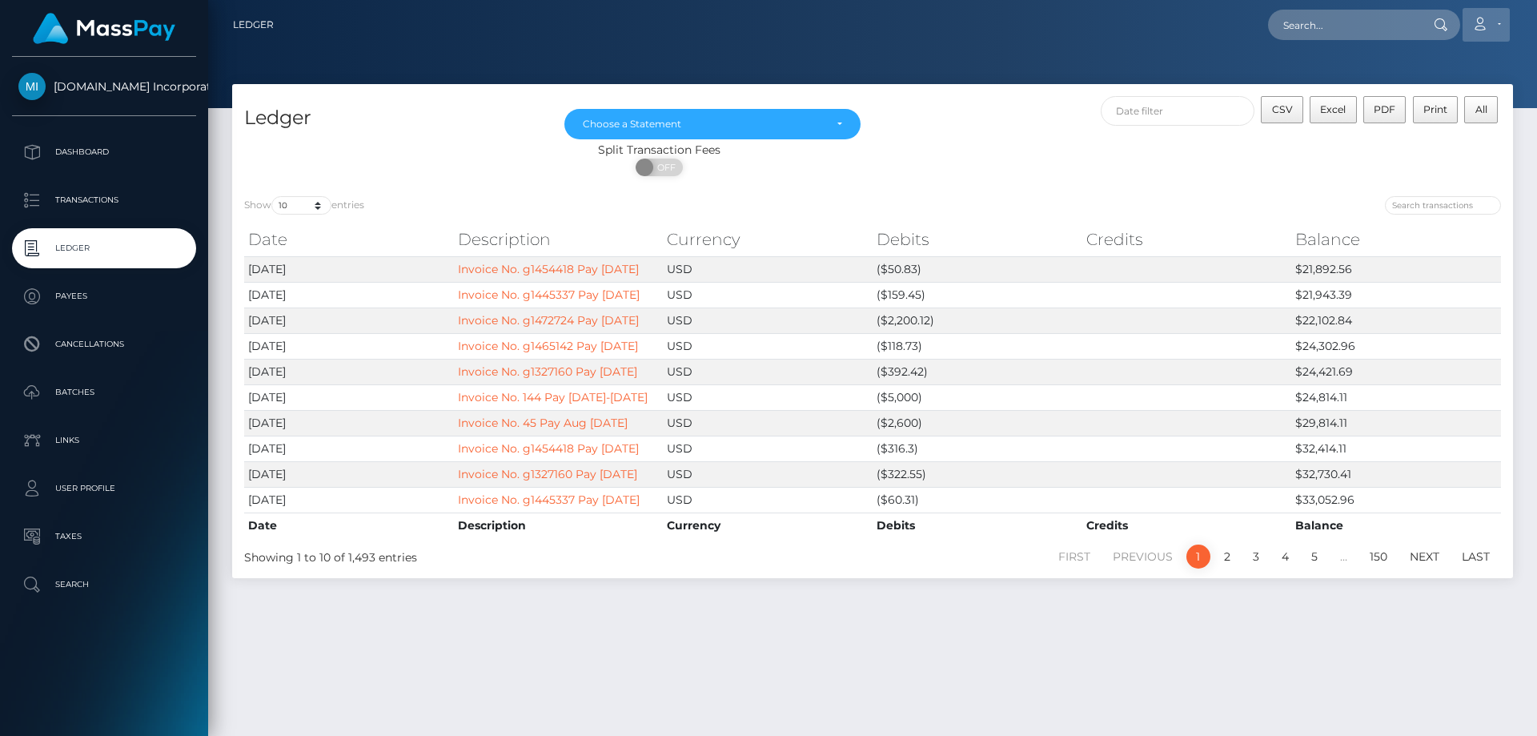
click at [1486, 24] on icon at bounding box center [1479, 24] width 17 height 13
click at [1413, 100] on link "Logout" at bounding box center [1448, 103] width 128 height 30
